Goal: Book appointment/travel/reservation

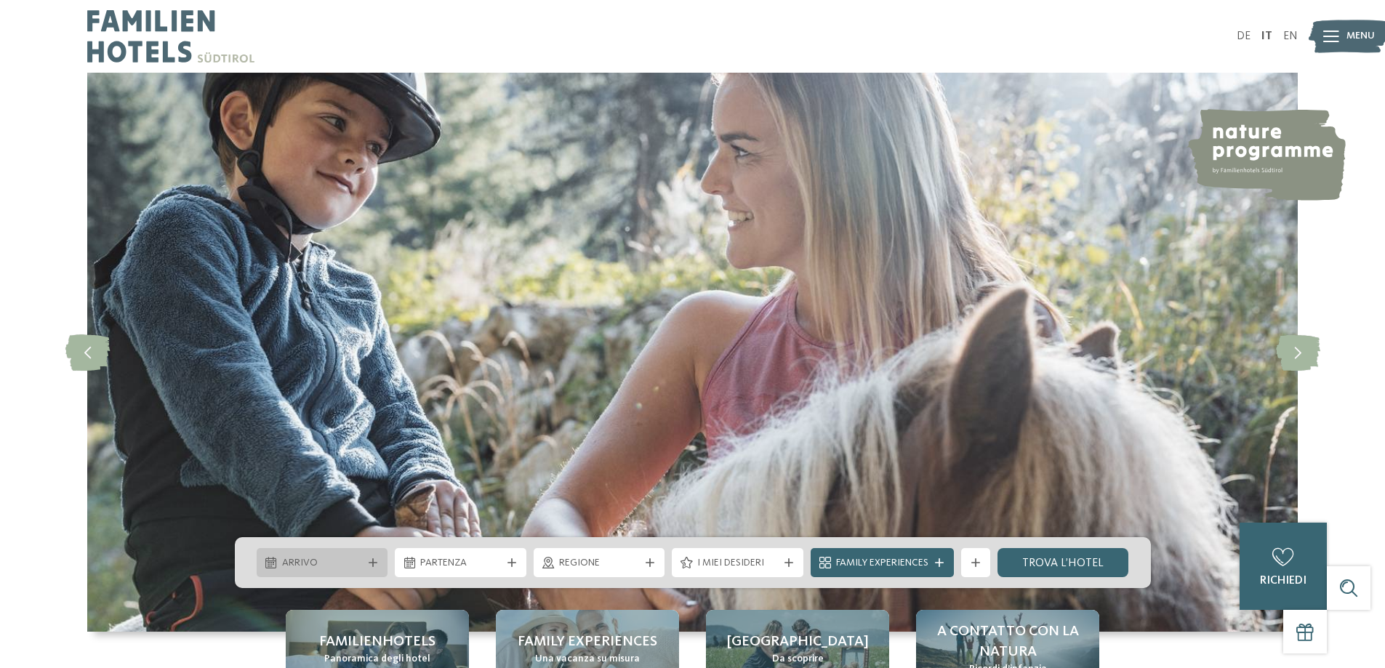
click at [331, 561] on span "Arrivo" at bounding box center [322, 563] width 81 height 15
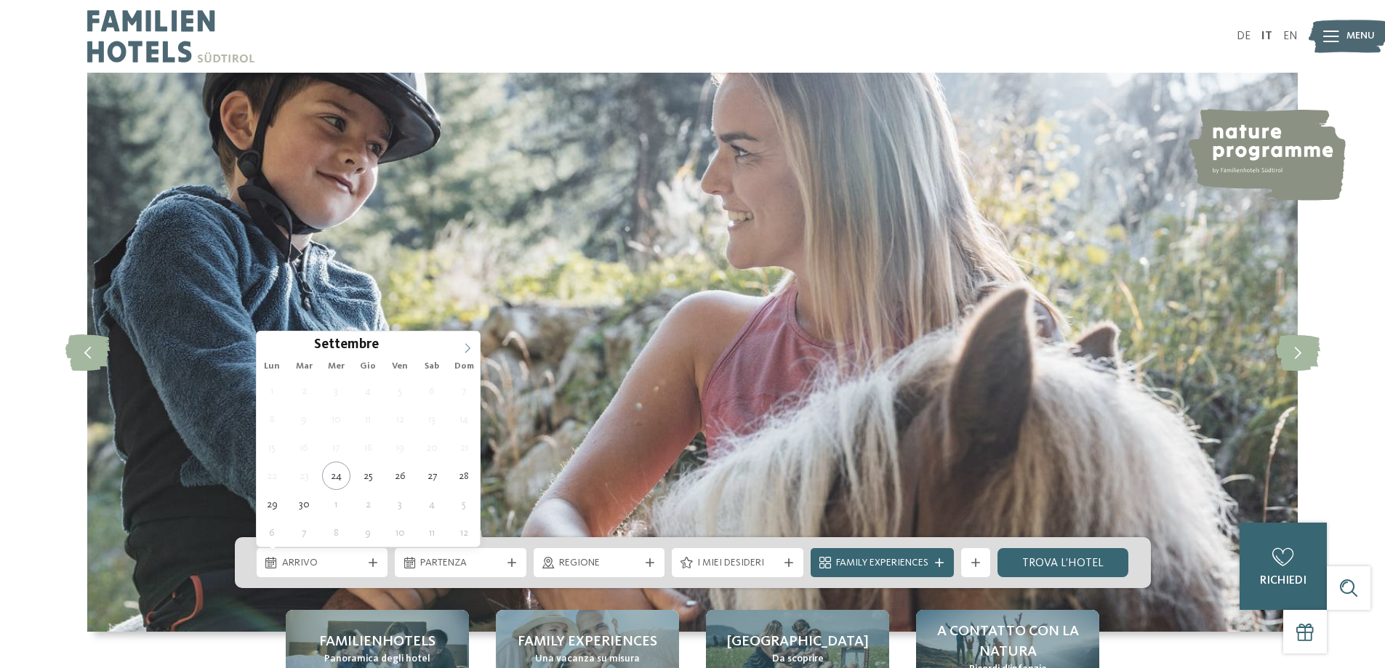
click at [464, 342] on span at bounding box center [467, 344] width 25 height 25
click at [464, 343] on icon at bounding box center [467, 348] width 10 height 10
type input "****"
click at [467, 340] on span at bounding box center [467, 344] width 25 height 25
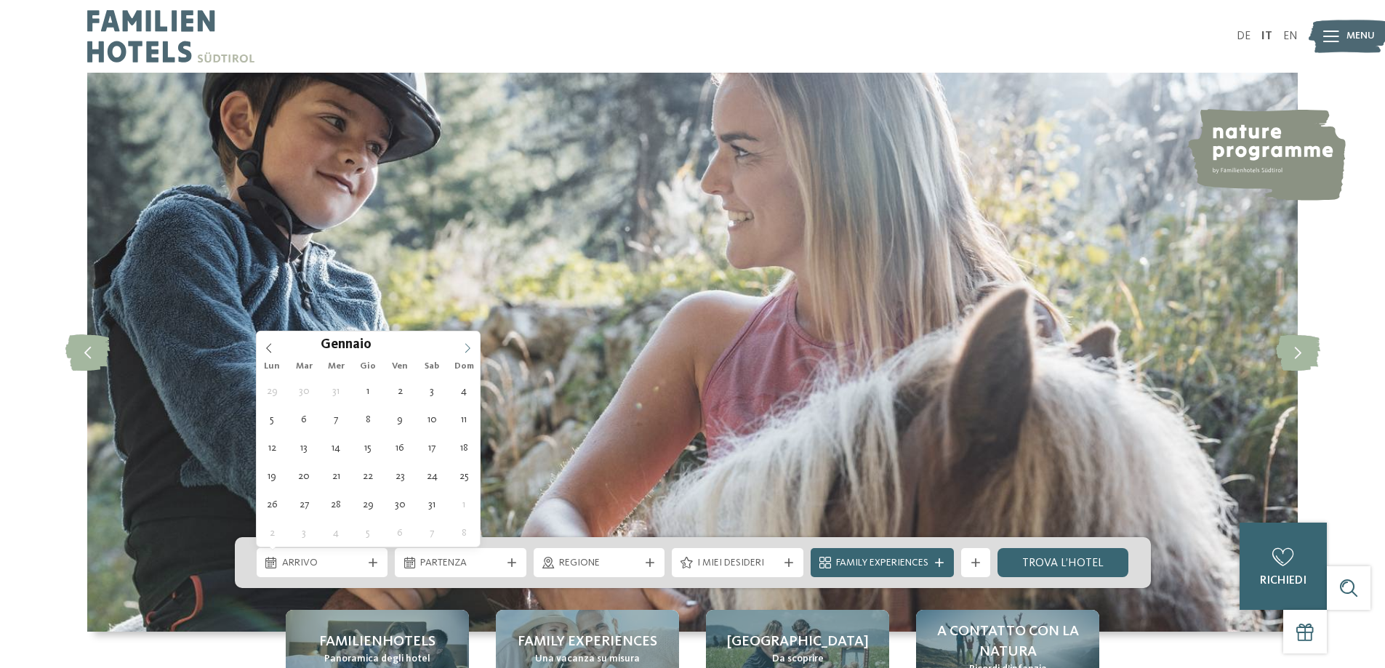
click at [468, 339] on span at bounding box center [467, 344] width 25 height 25
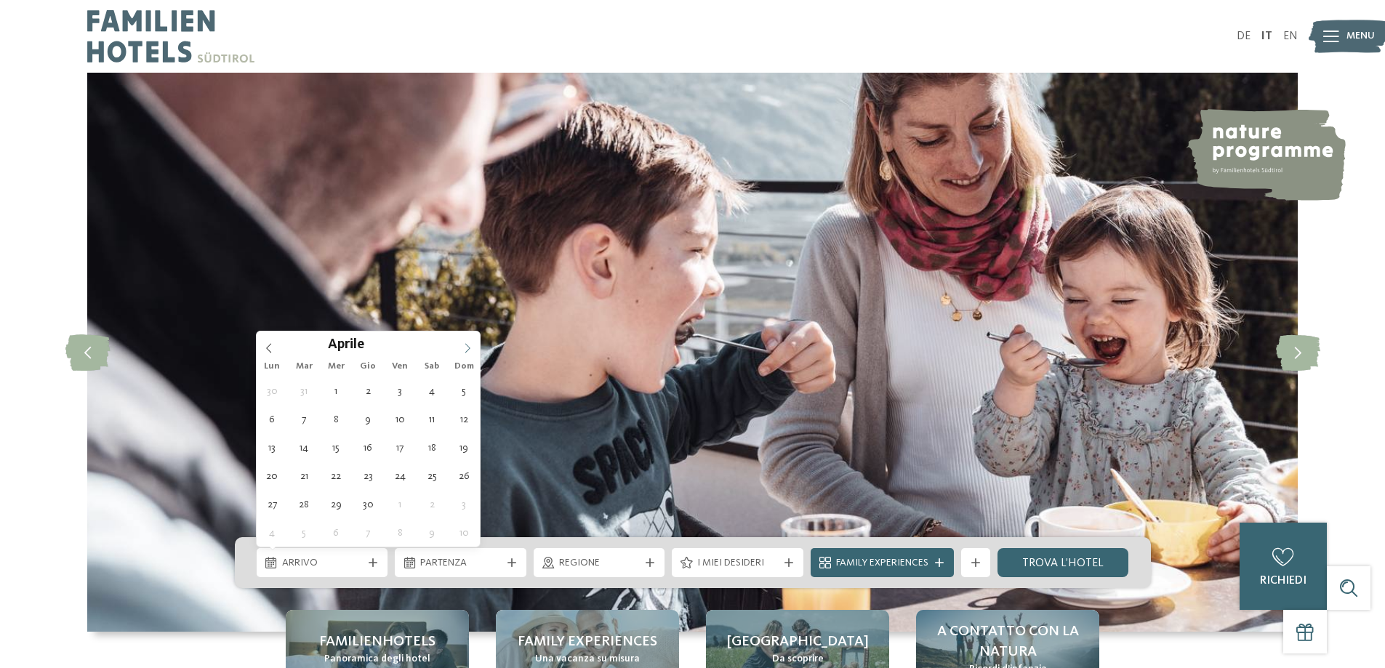
click at [467, 345] on icon at bounding box center [467, 348] width 10 height 10
click at [264, 346] on icon at bounding box center [269, 348] width 10 height 10
type div "[DATE]"
type input "****"
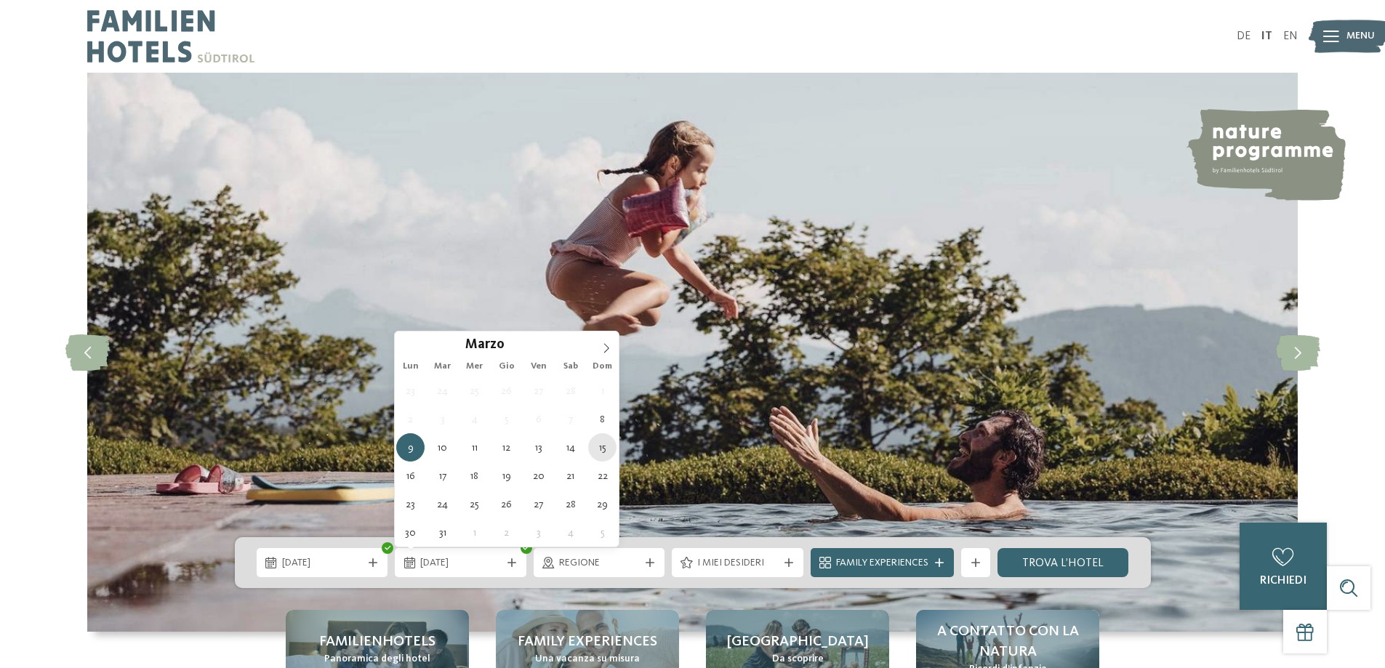
type div "[DATE]"
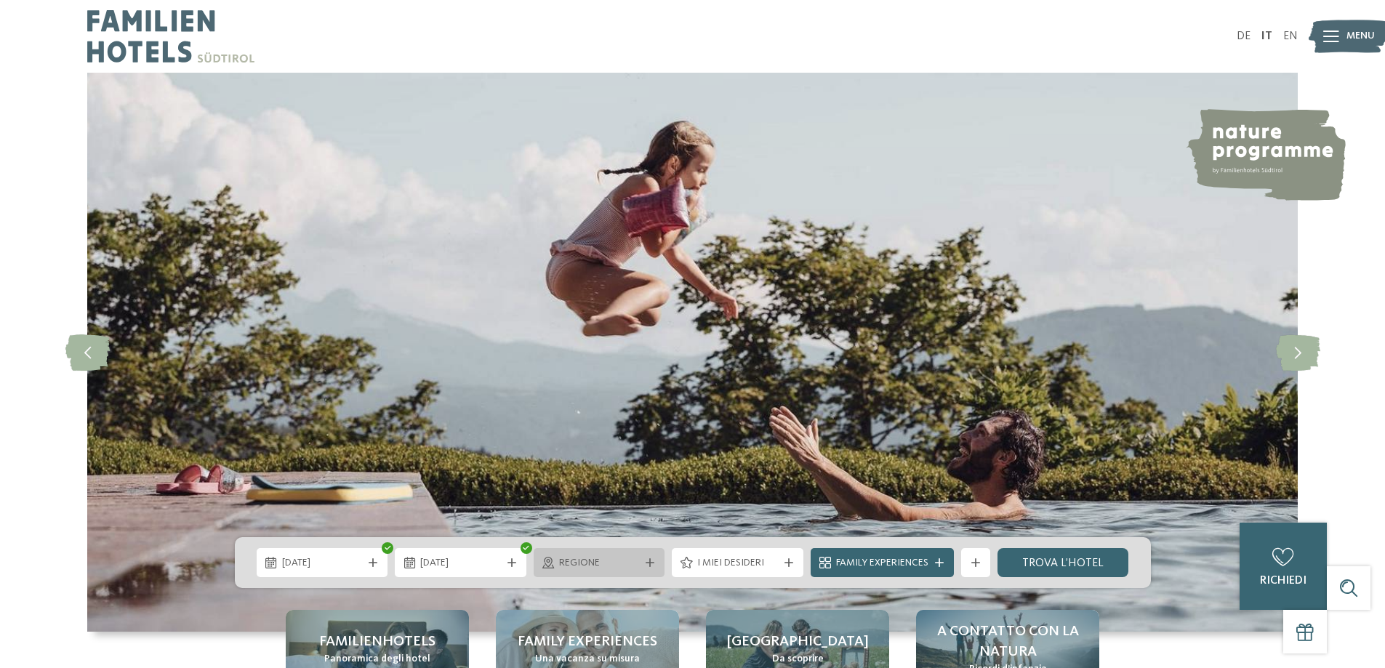
click at [628, 558] on span "Regione" at bounding box center [599, 563] width 81 height 15
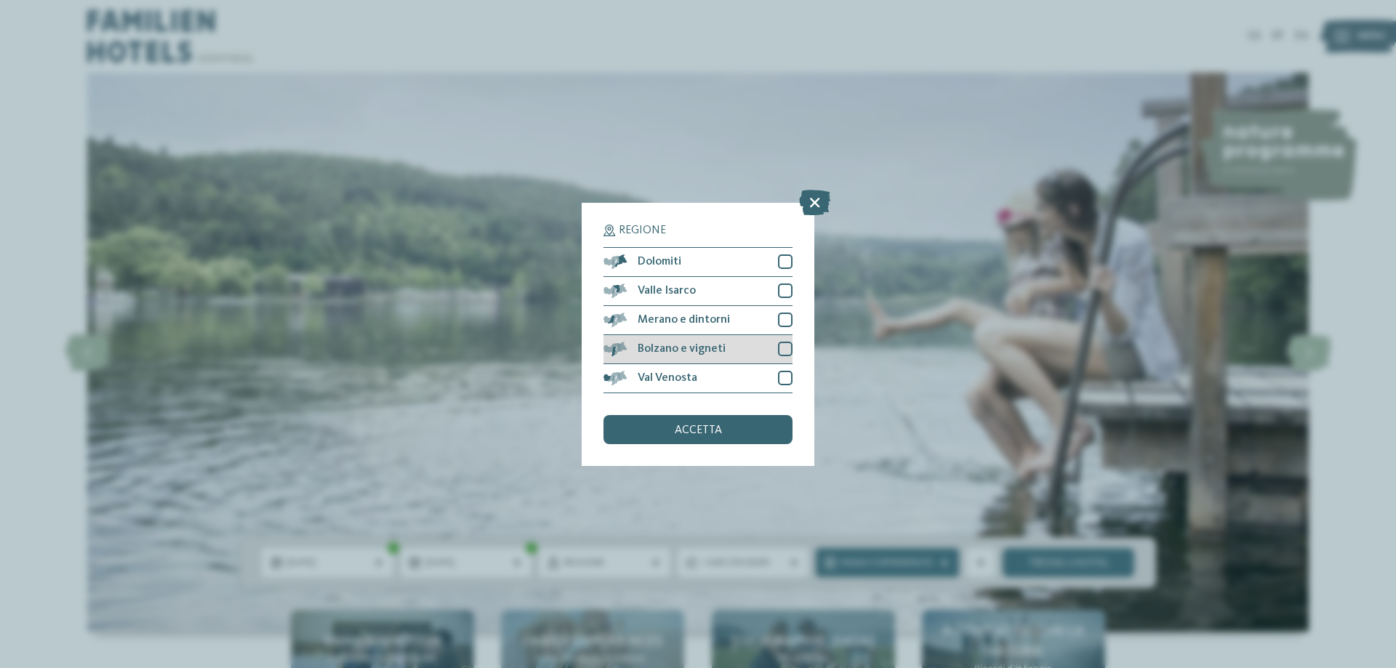
click at [787, 345] on div at bounding box center [785, 349] width 15 height 15
click at [779, 349] on div at bounding box center [785, 349] width 15 height 15
click at [813, 202] on icon at bounding box center [814, 201] width 31 height 25
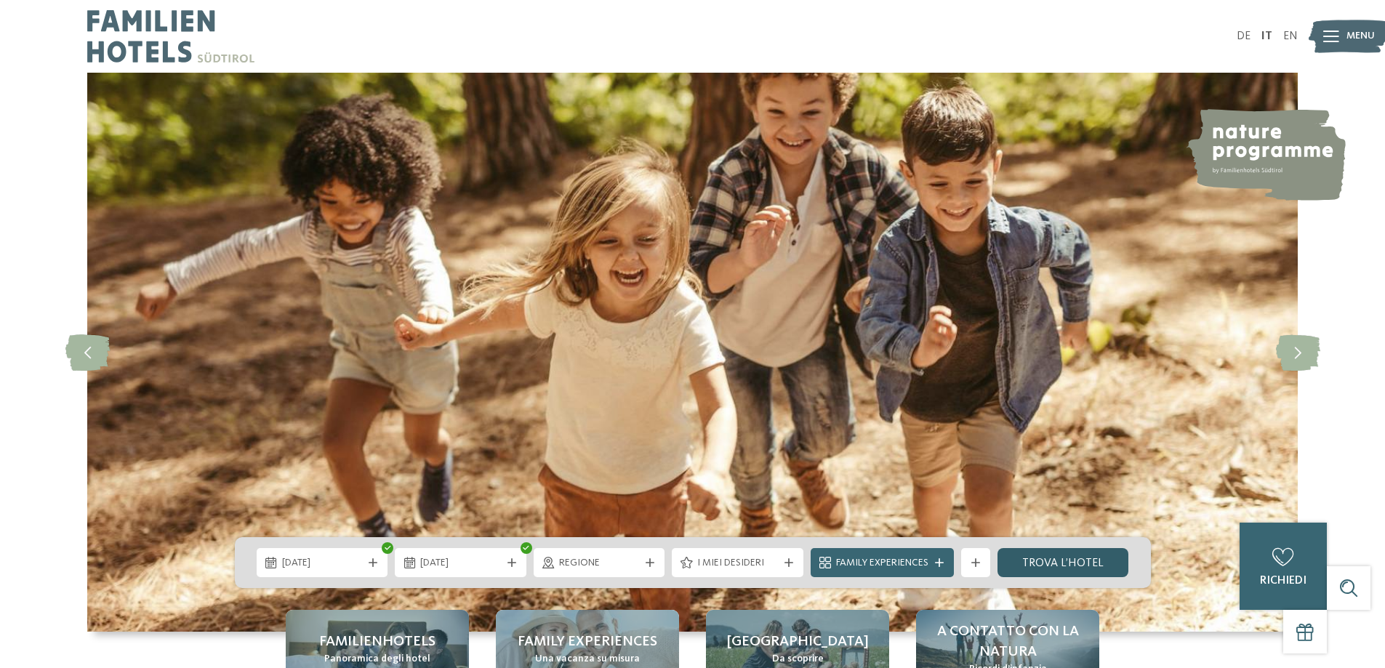
click at [1045, 559] on link "trova l’hotel" at bounding box center [1063, 562] width 132 height 29
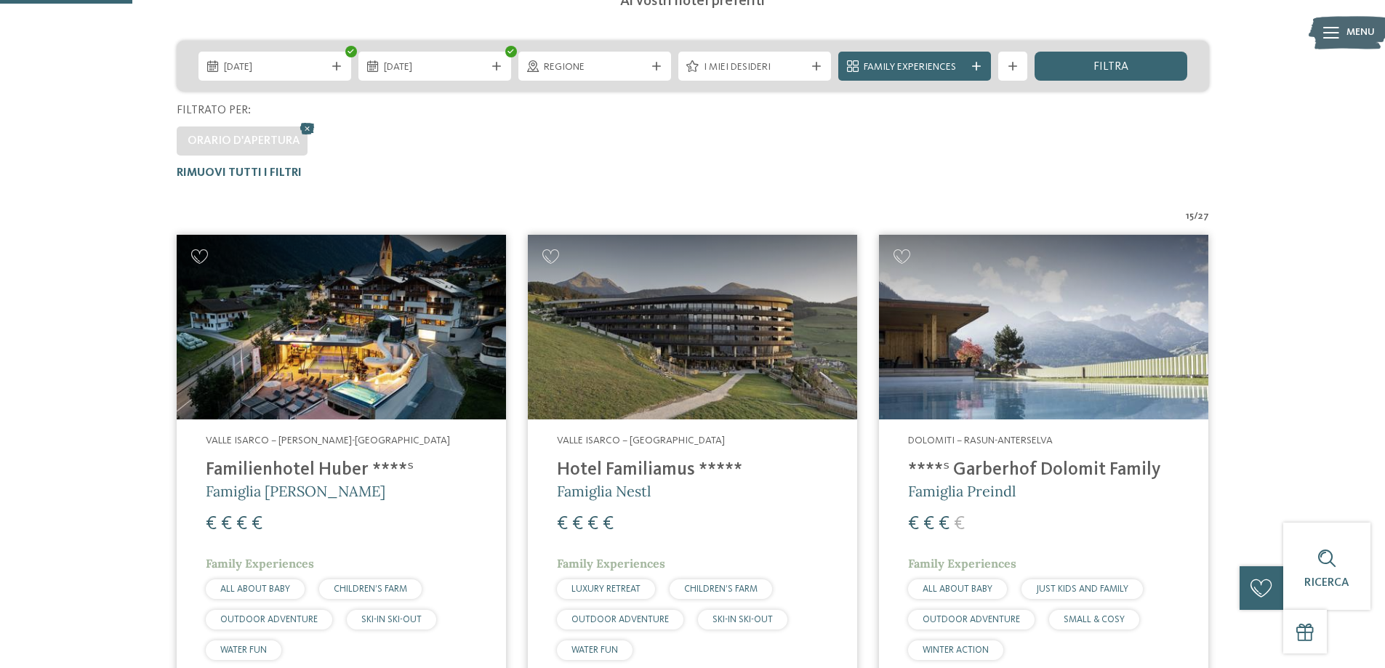
scroll to position [369, 0]
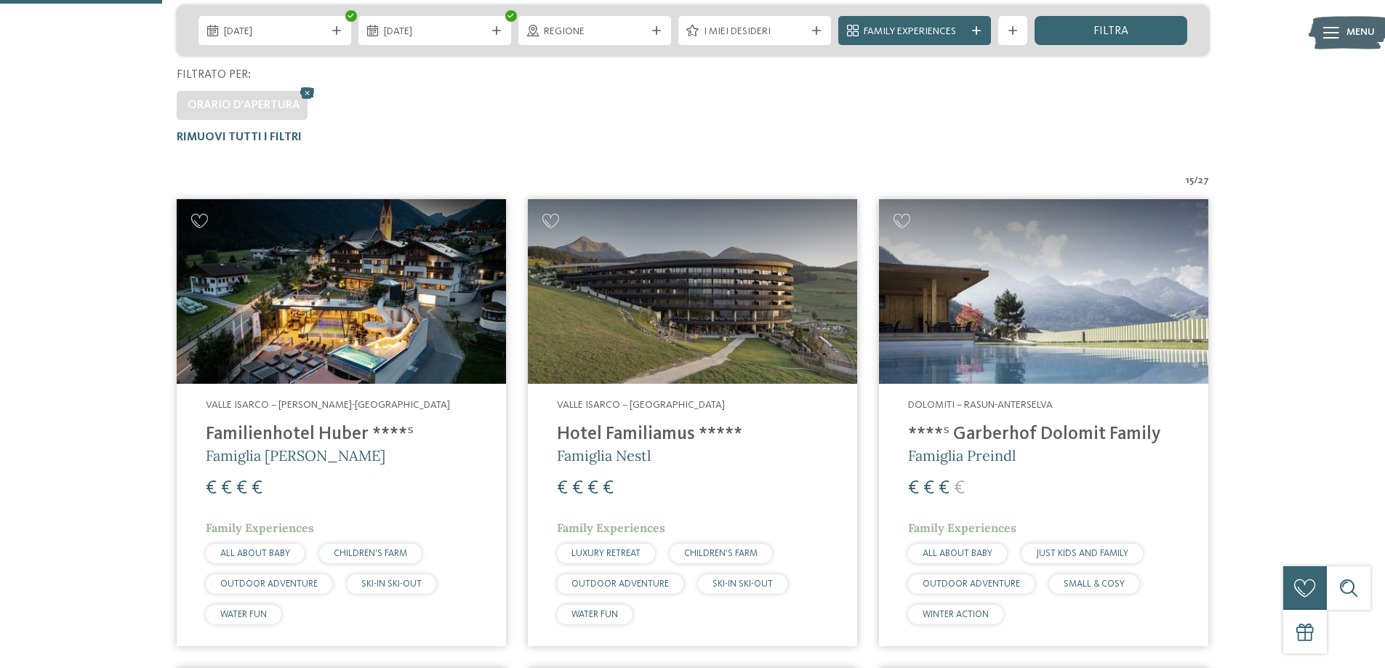
drag, startPoint x: 399, startPoint y: 335, endPoint x: 401, endPoint y: 328, distance: 7.4
click at [399, 334] on img at bounding box center [341, 291] width 329 height 185
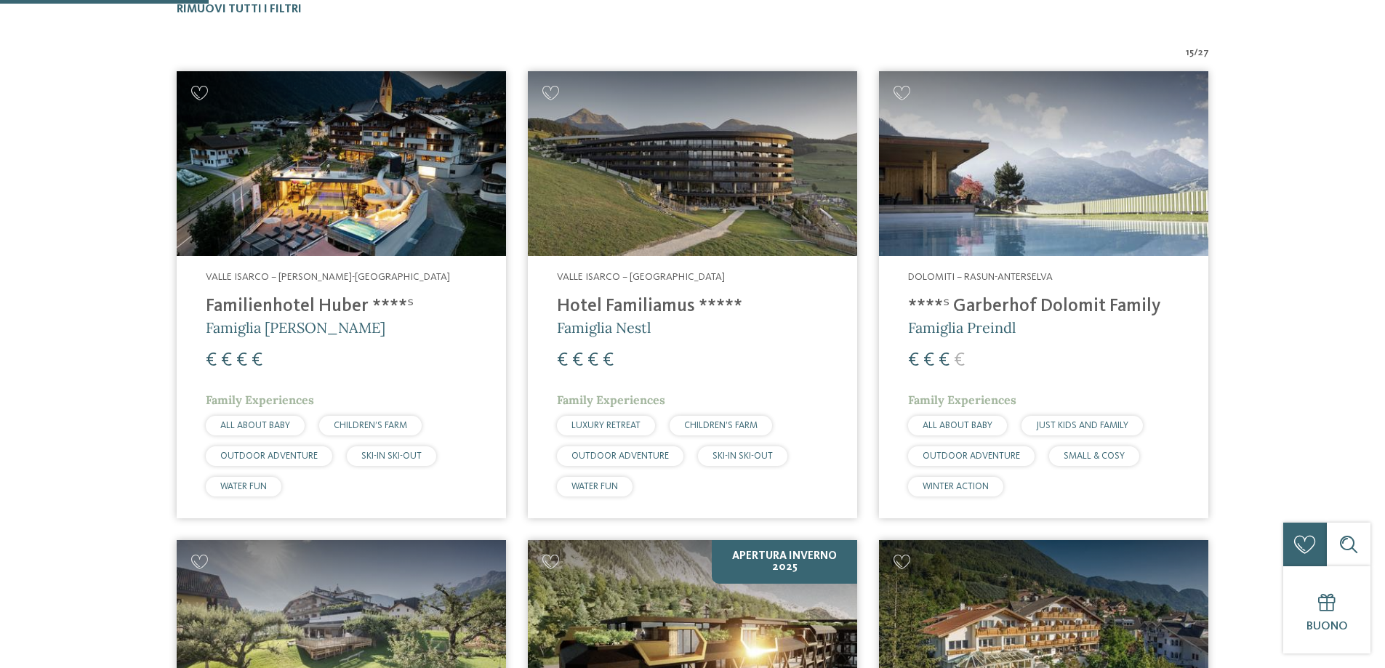
scroll to position [509, 0]
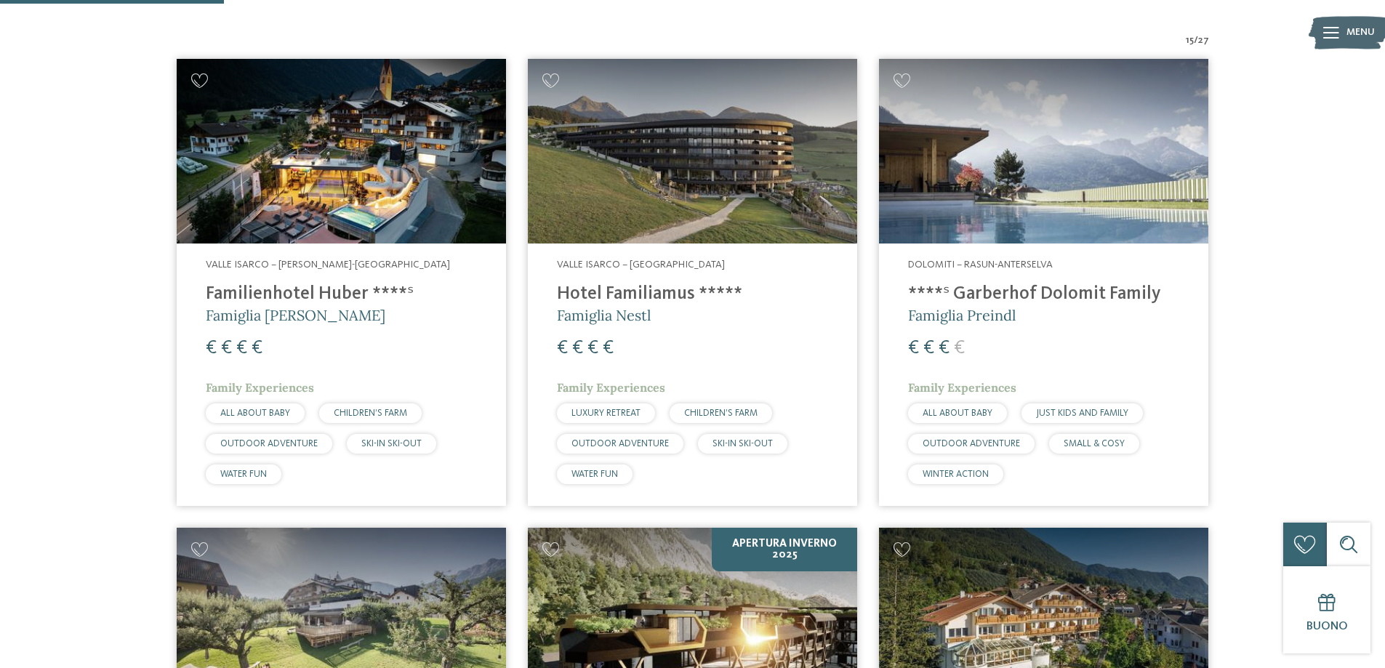
click at [932, 163] on img at bounding box center [1043, 151] width 329 height 185
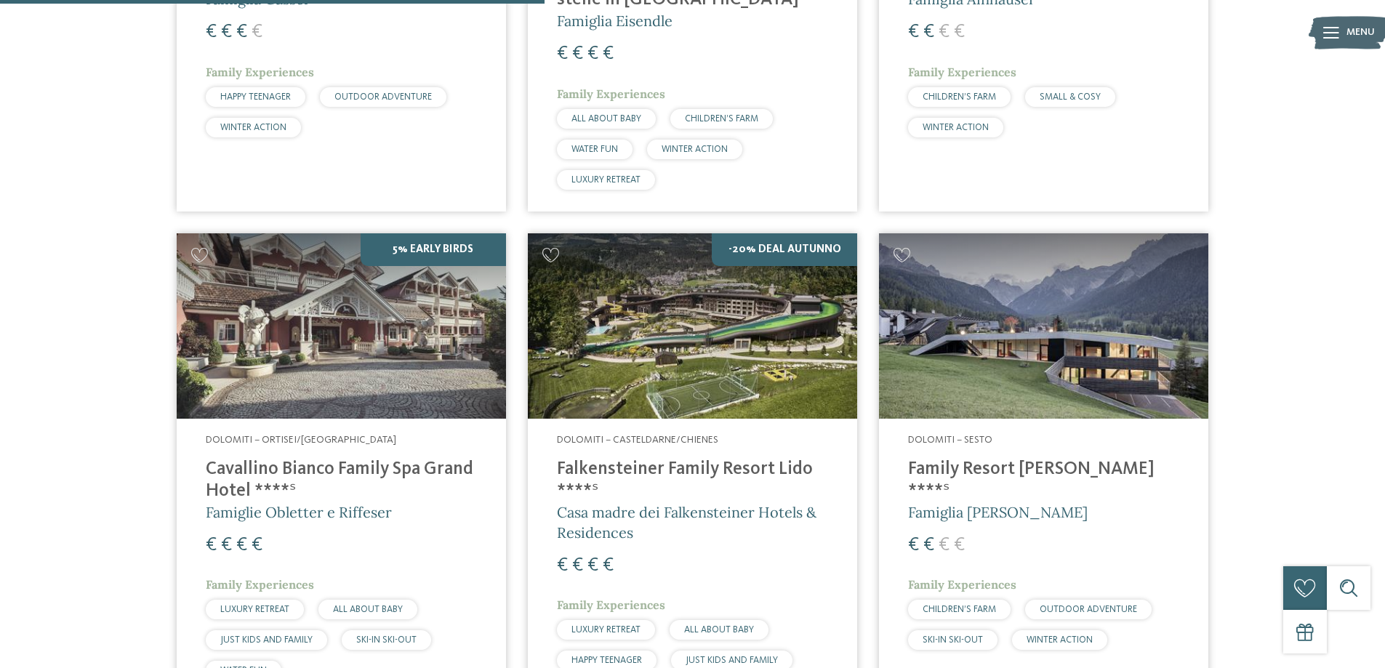
scroll to position [1309, 0]
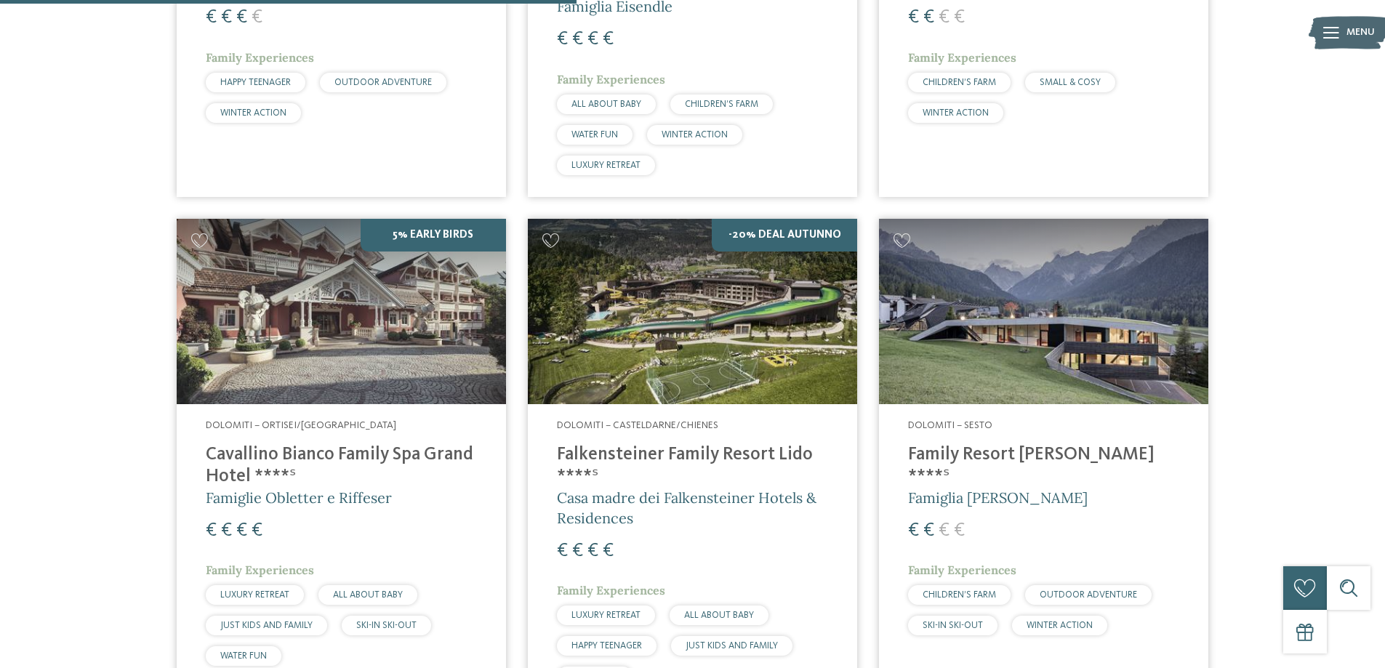
click at [717, 334] on img at bounding box center [692, 311] width 329 height 185
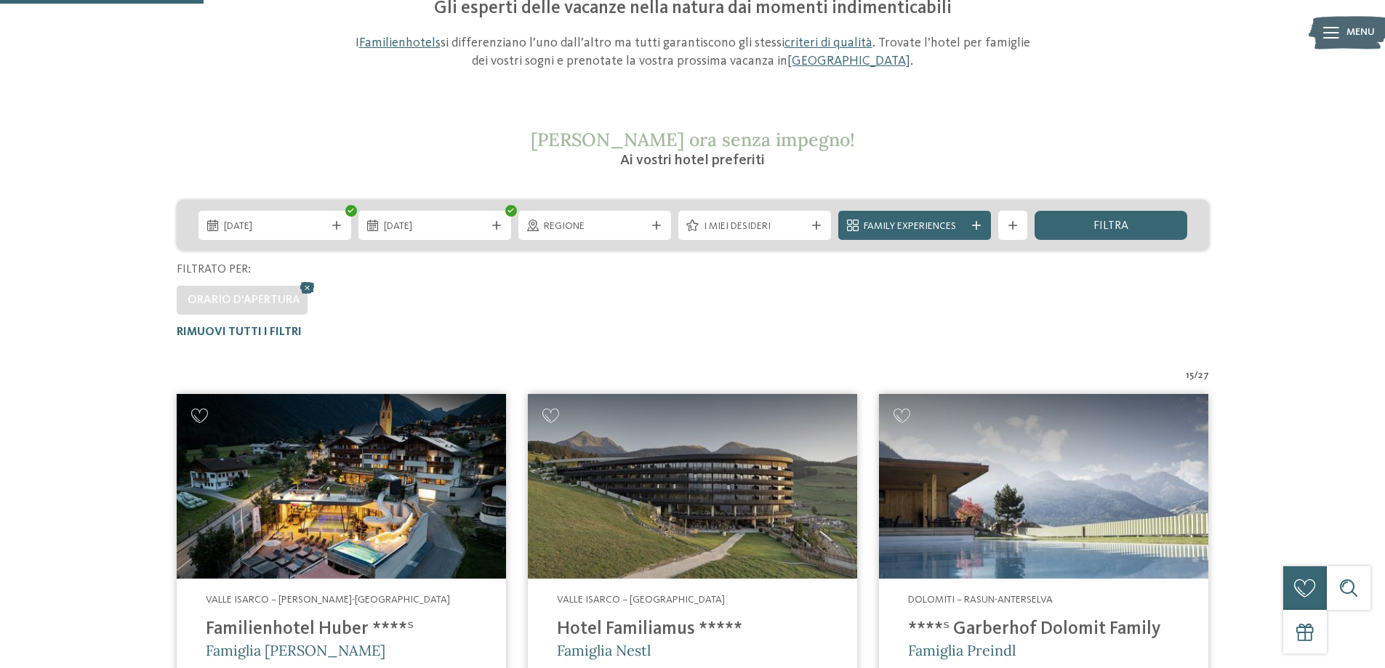
scroll to position [0, 0]
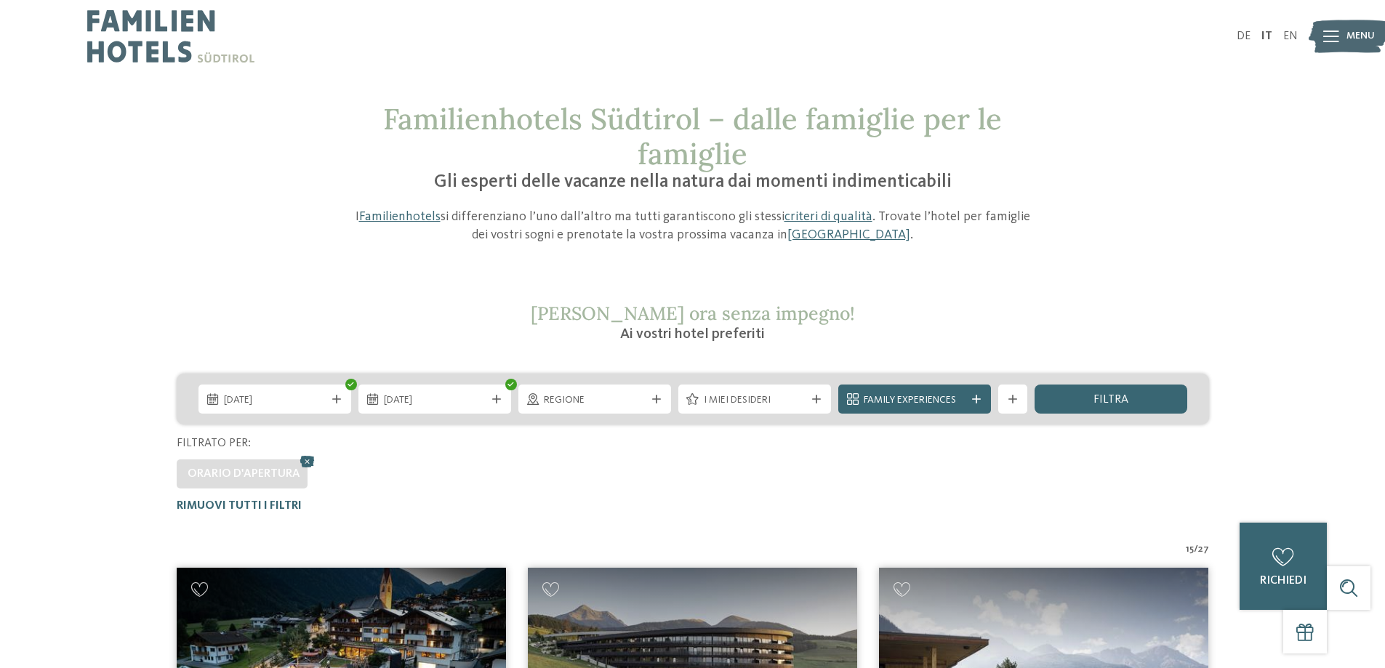
click at [758, 382] on div "08.03.2026 15.03.2026" at bounding box center [693, 399] width 1032 height 51
click at [758, 400] on span "I miei desideri" at bounding box center [755, 400] width 102 height 15
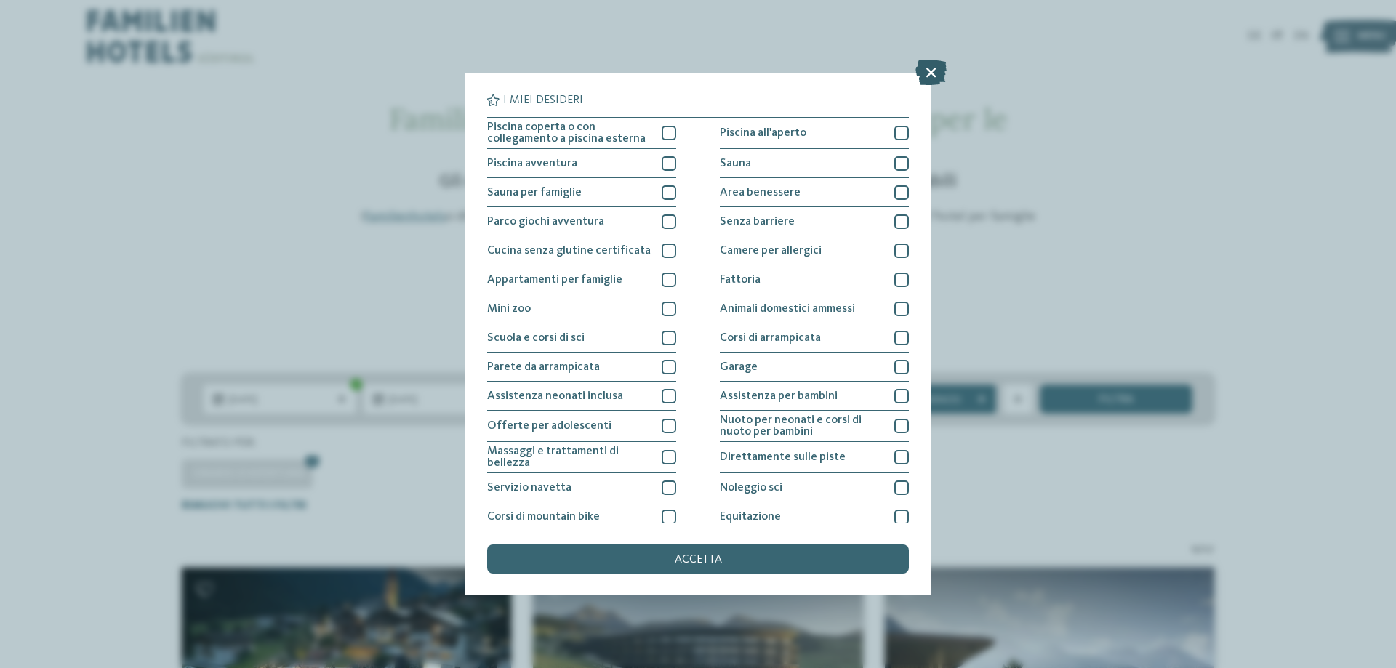
click at [941, 70] on icon at bounding box center [930, 72] width 31 height 25
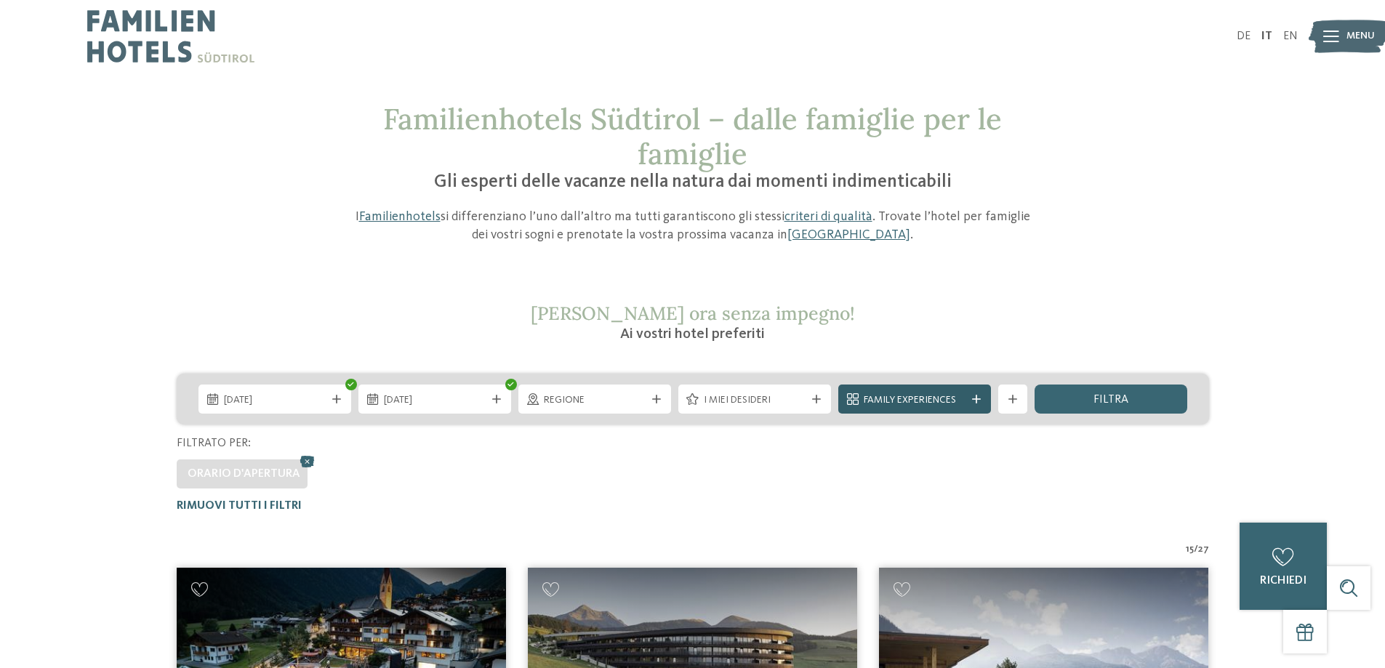
click at [943, 395] on span "Family Experiences" at bounding box center [915, 400] width 102 height 15
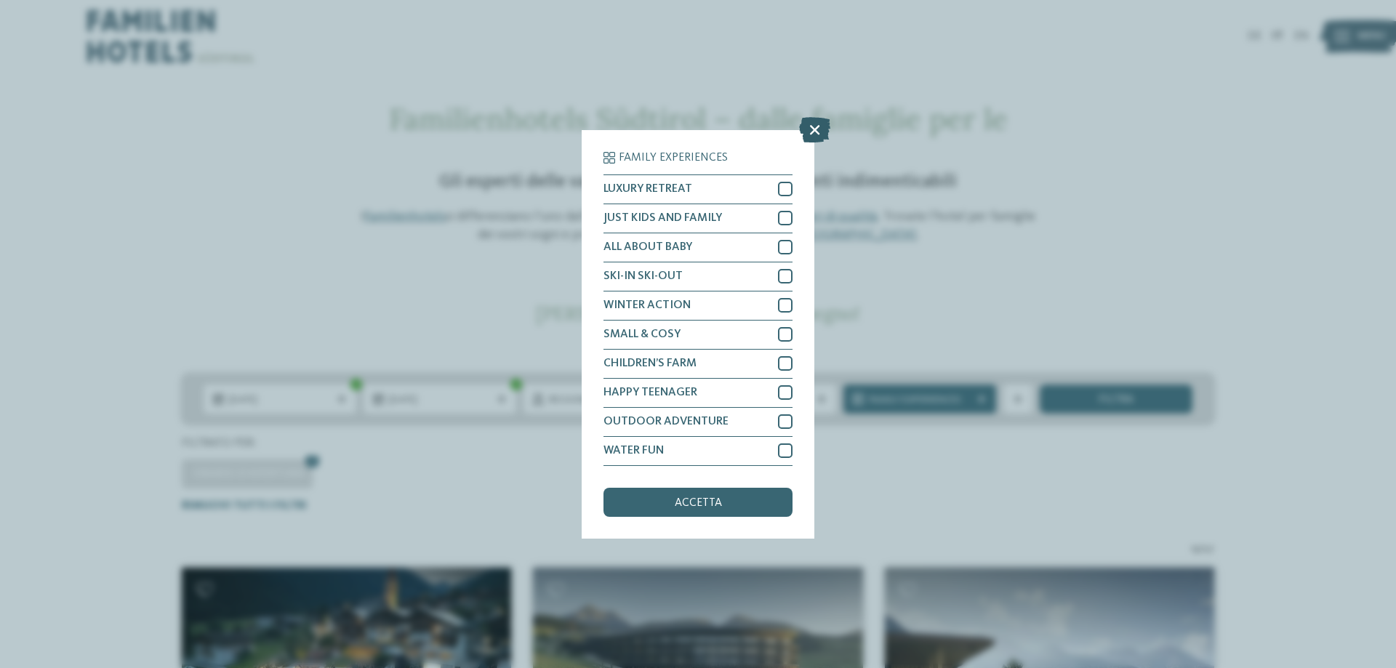
click at [820, 129] on icon at bounding box center [814, 128] width 31 height 25
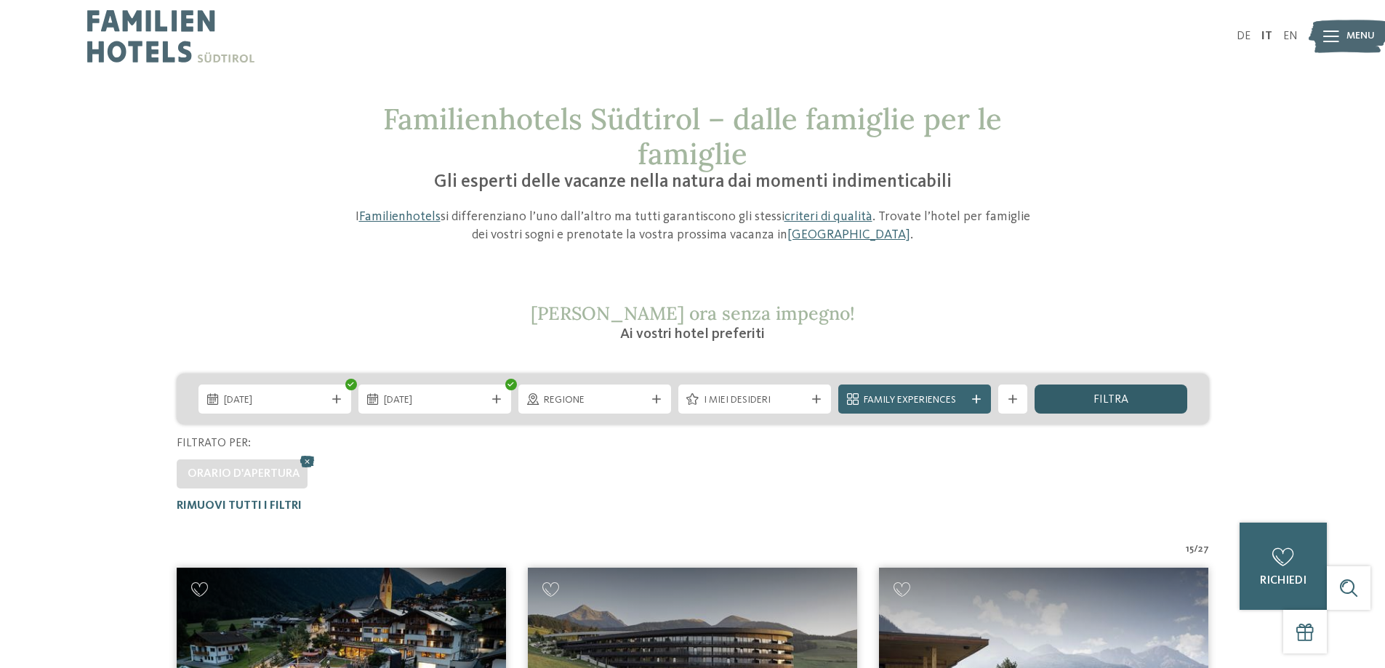
click at [1107, 399] on span "filtra" at bounding box center [1110, 400] width 35 height 12
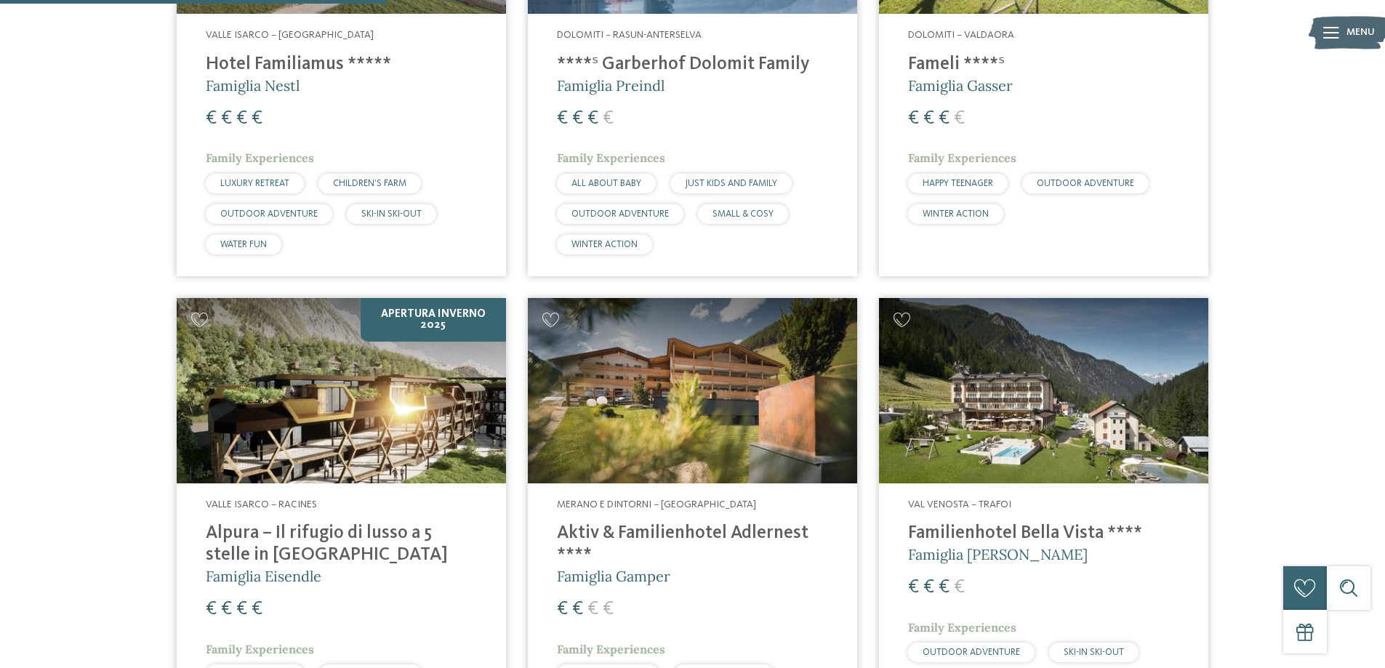
scroll to position [654, 0]
